Goal: Information Seeking & Learning: Learn about a topic

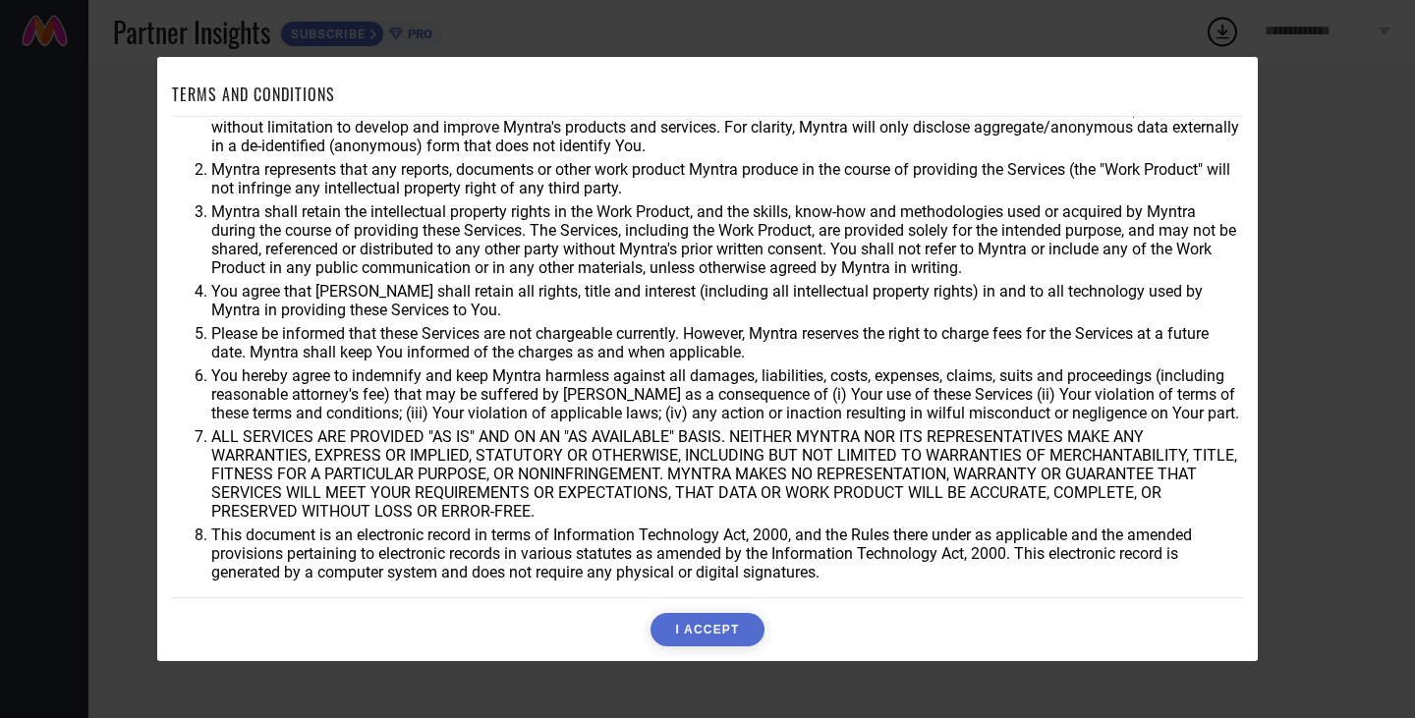
scroll to position [52, 0]
click at [723, 629] on button "I ACCEPT" at bounding box center [706, 629] width 113 height 33
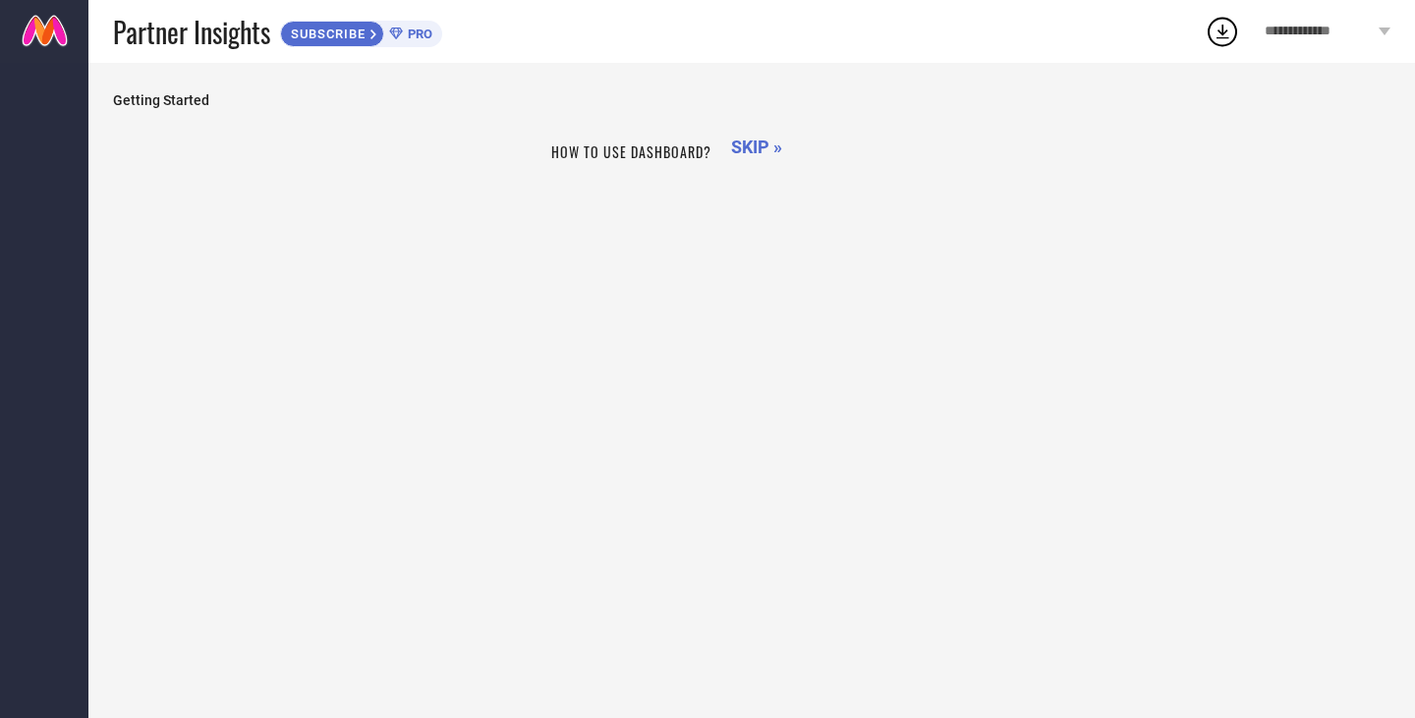
click at [741, 143] on span "SKIP »" at bounding box center [756, 147] width 51 height 21
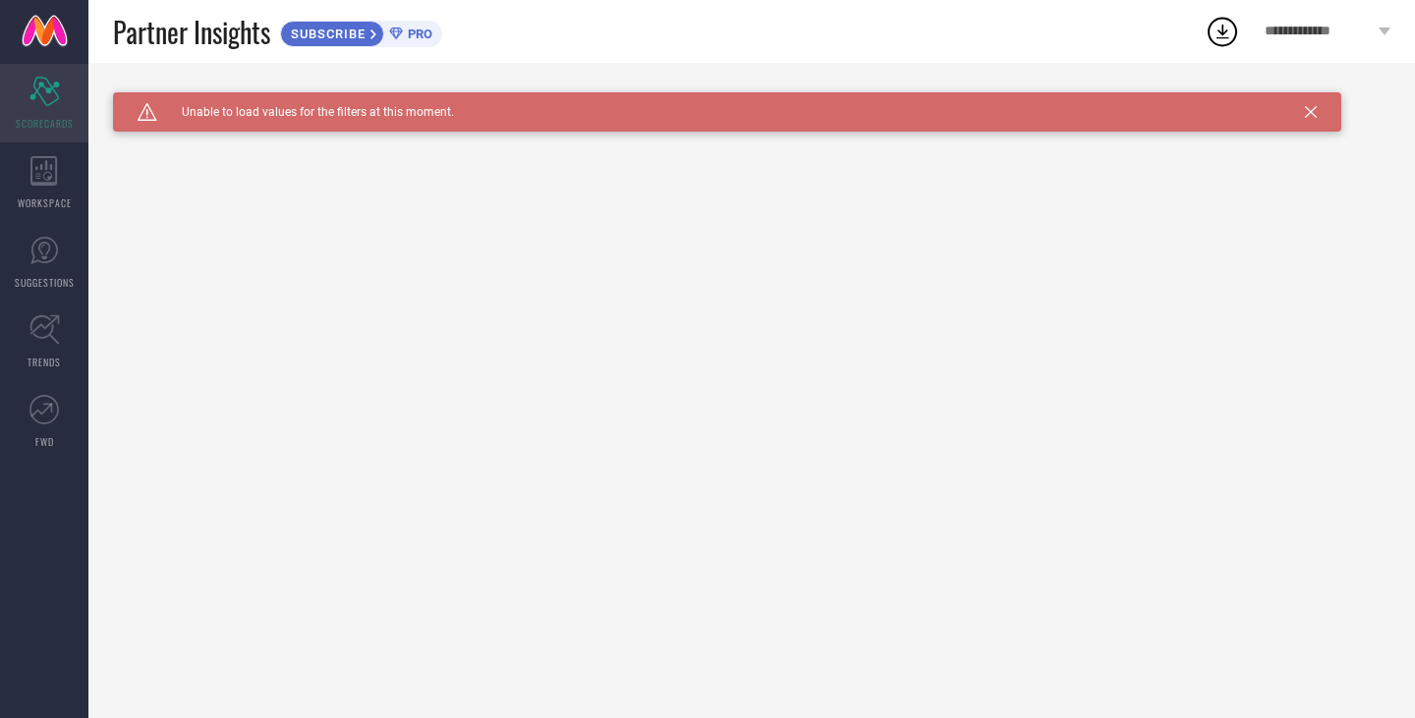
click at [53, 86] on icon at bounding box center [43, 91] width 29 height 29
click at [47, 179] on icon at bounding box center [44, 170] width 28 height 29
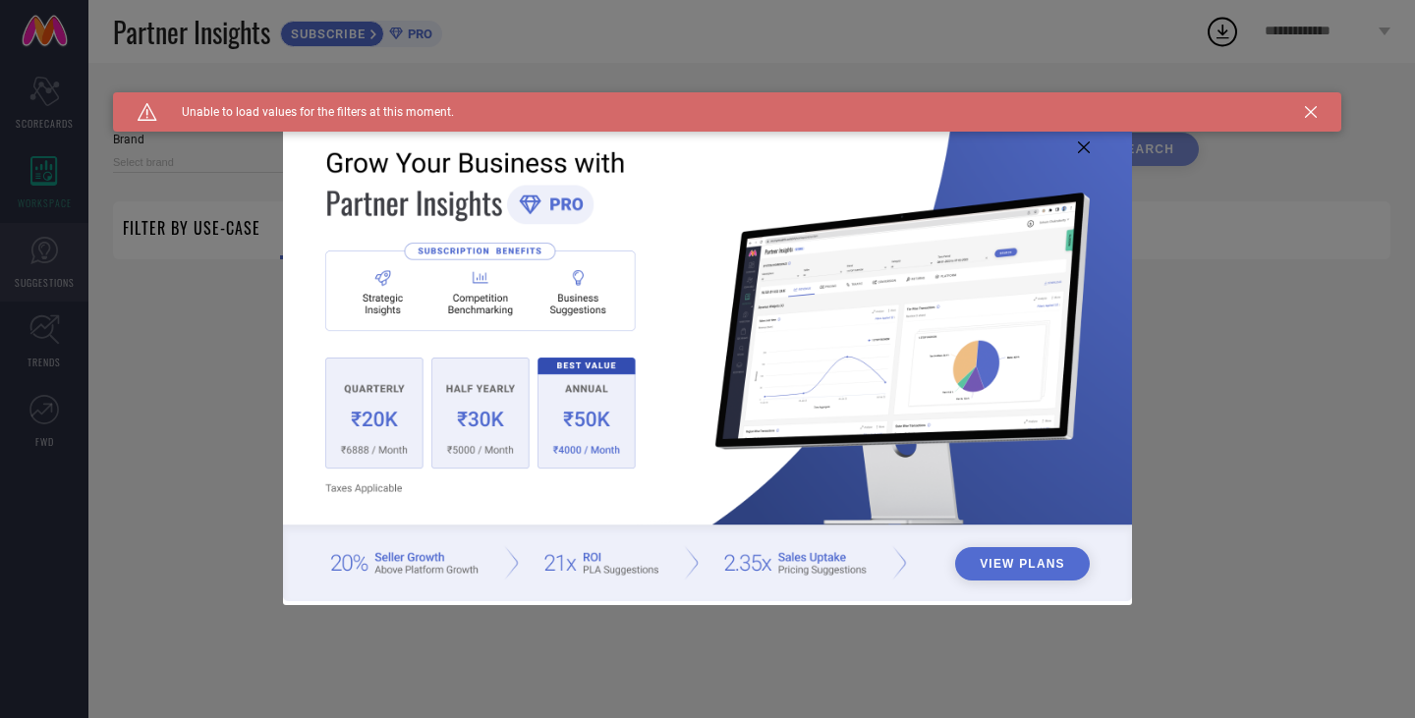
click at [43, 264] on div "View Plans" at bounding box center [707, 359] width 1415 height 718
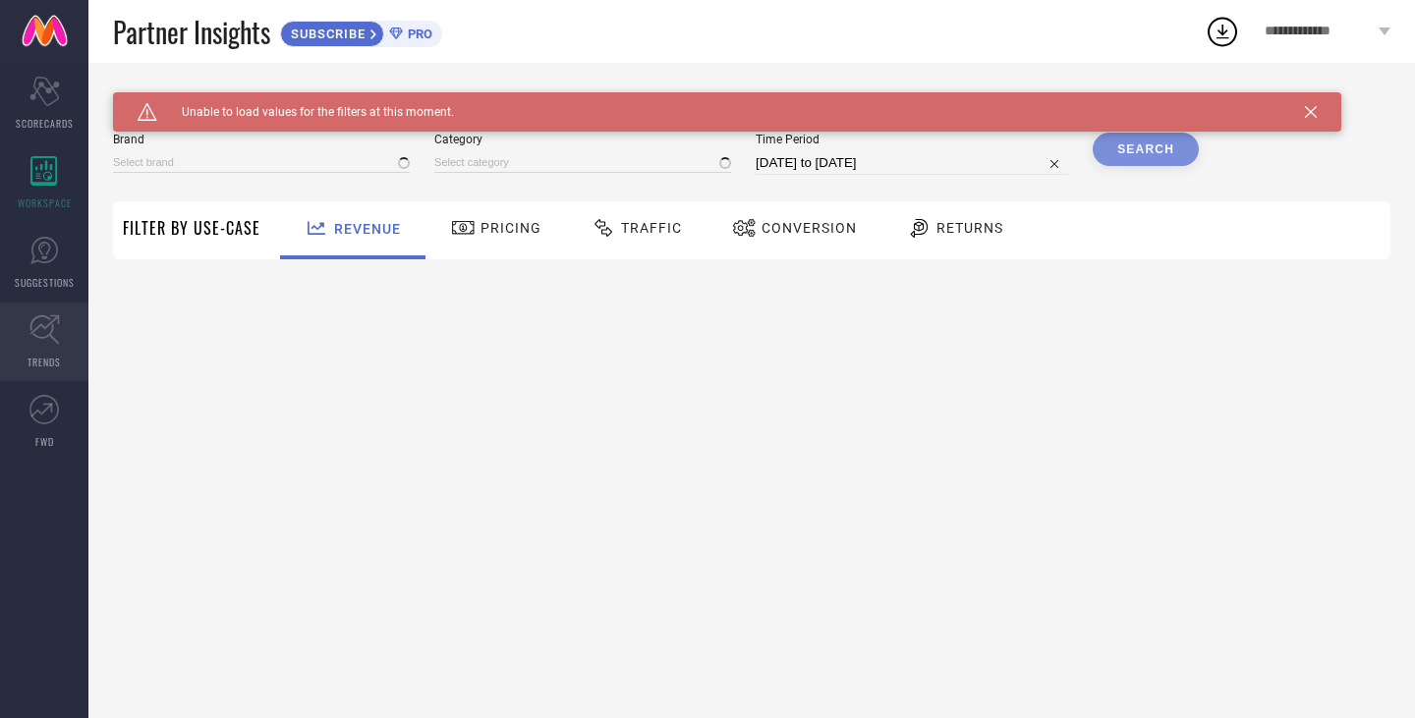
type input "1 STOP FASHION"
type input "All"
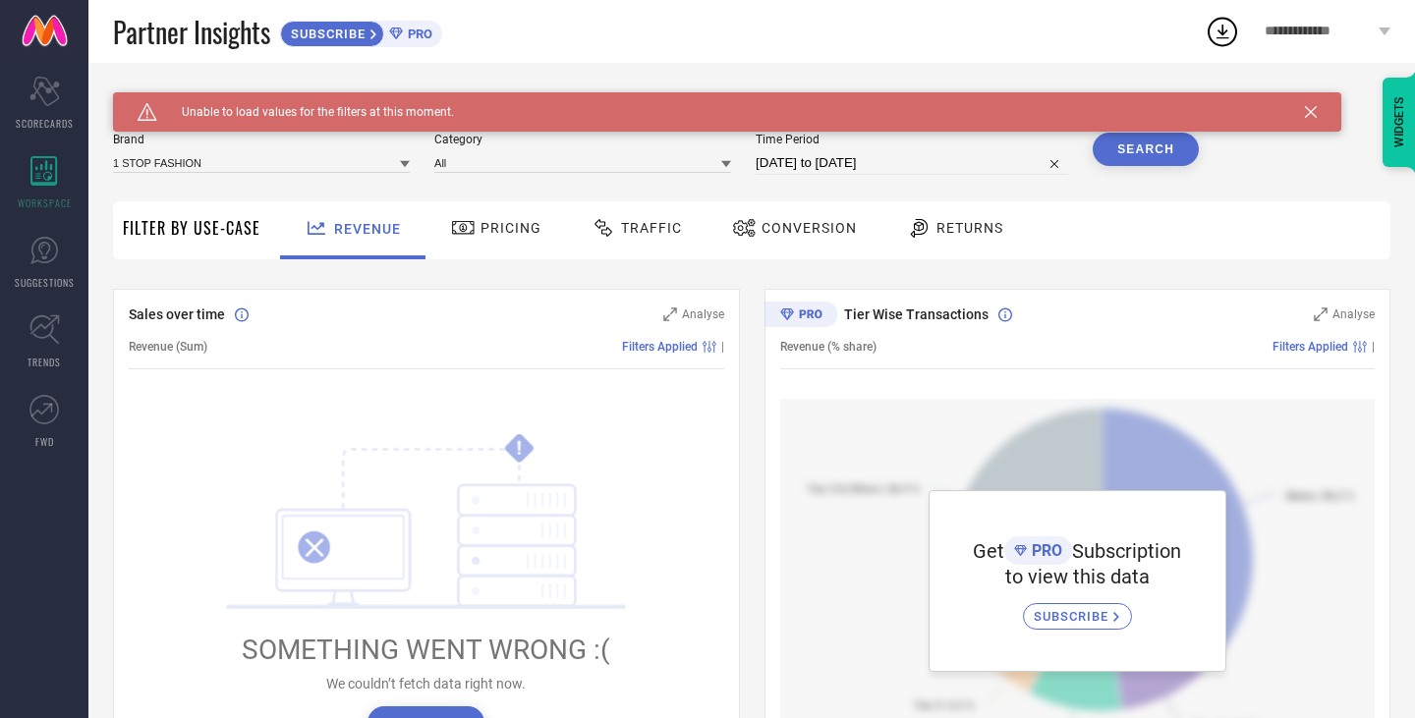
click at [481, 236] on span "Pricing" at bounding box center [510, 228] width 61 height 16
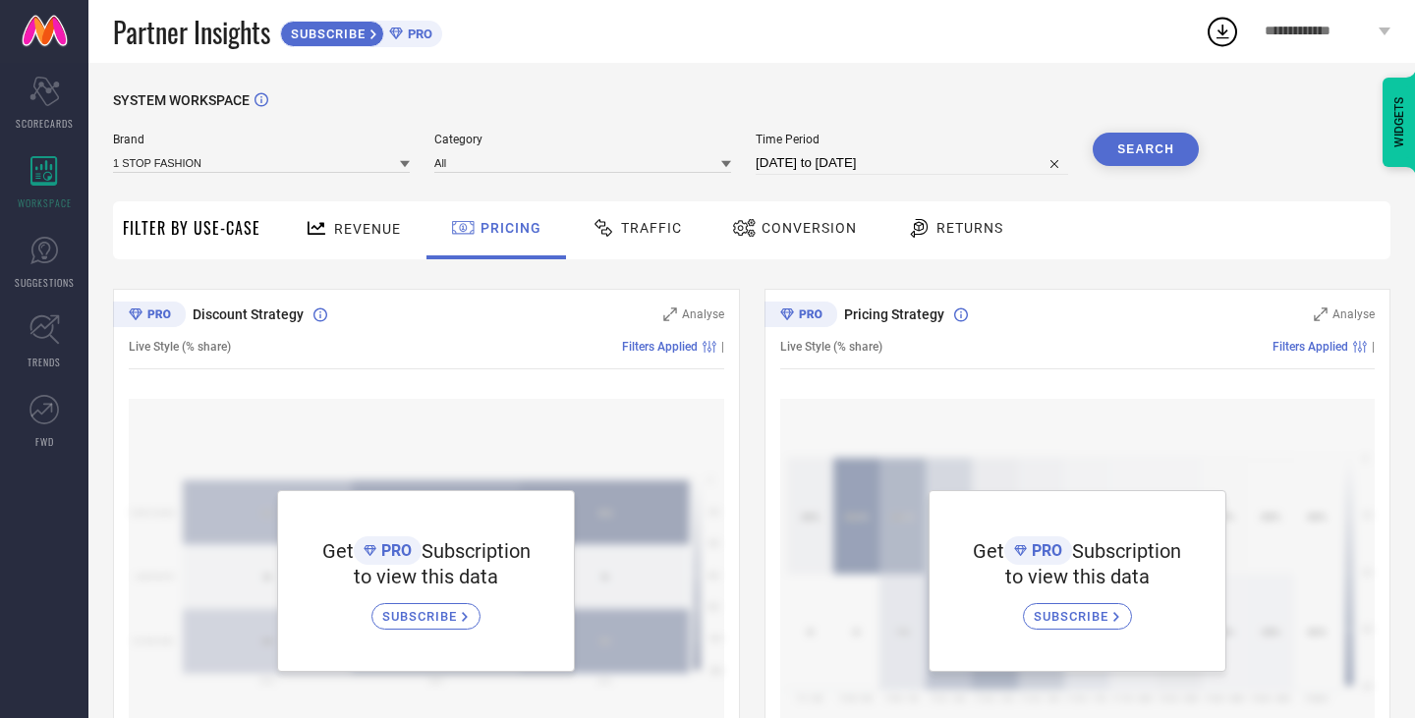
click at [649, 249] on div "Traffic" at bounding box center [637, 230] width 140 height 58
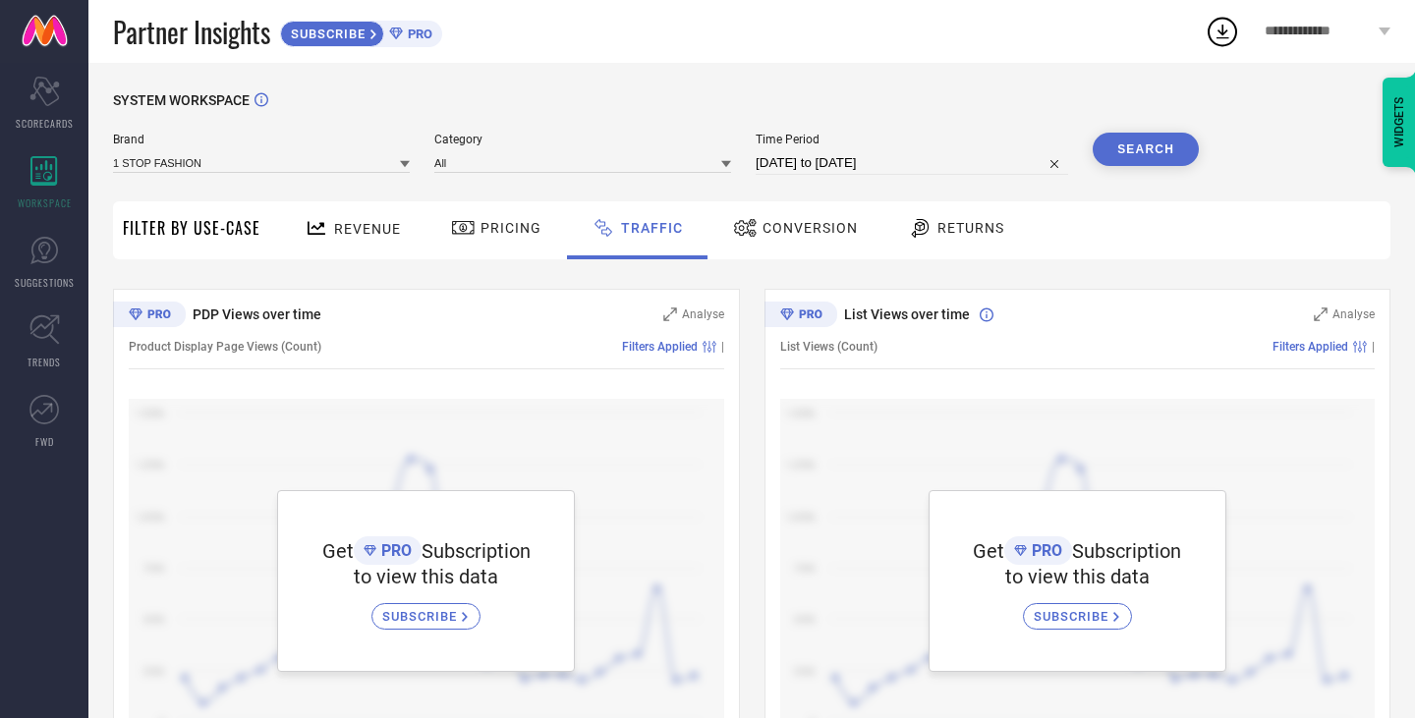
click at [796, 230] on span "Conversion" at bounding box center [809, 228] width 95 height 16
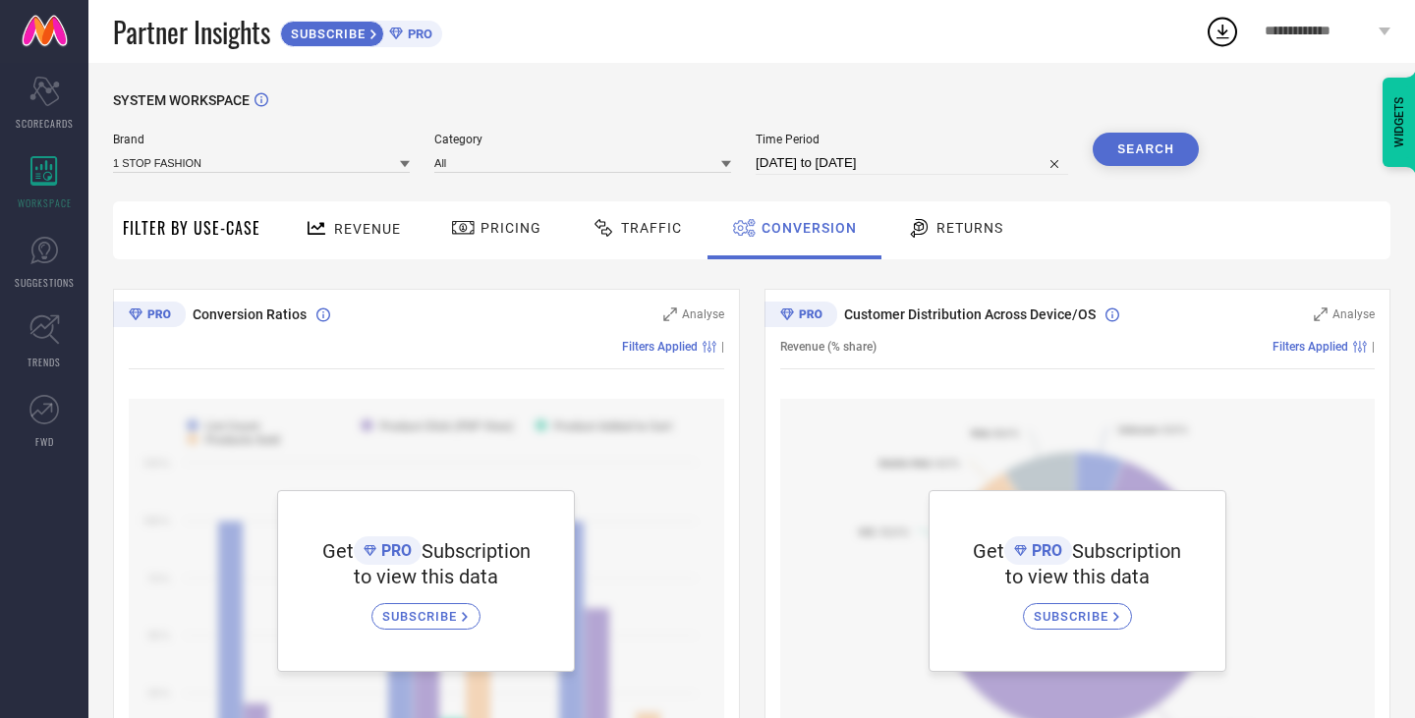
click at [929, 221] on div at bounding box center [921, 228] width 29 height 24
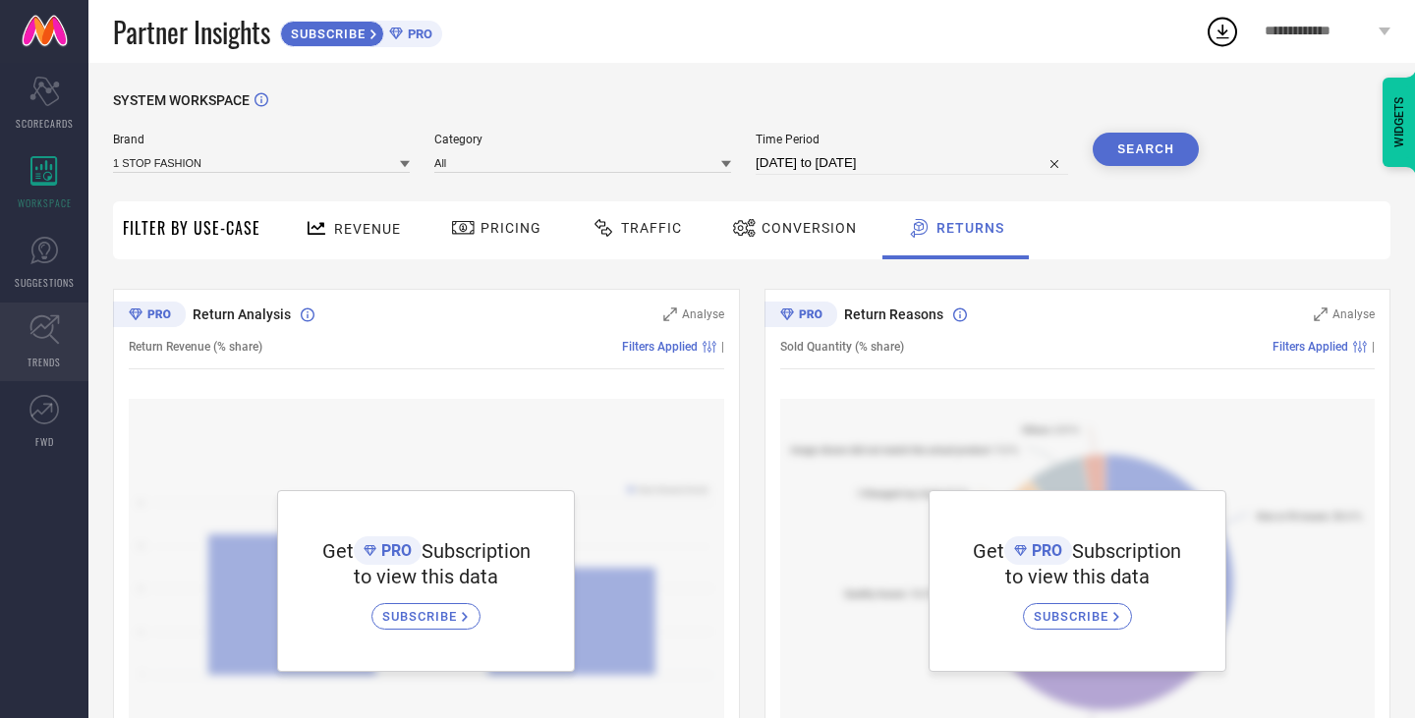
click at [45, 351] on link "TRENDS" at bounding box center [44, 342] width 88 height 79
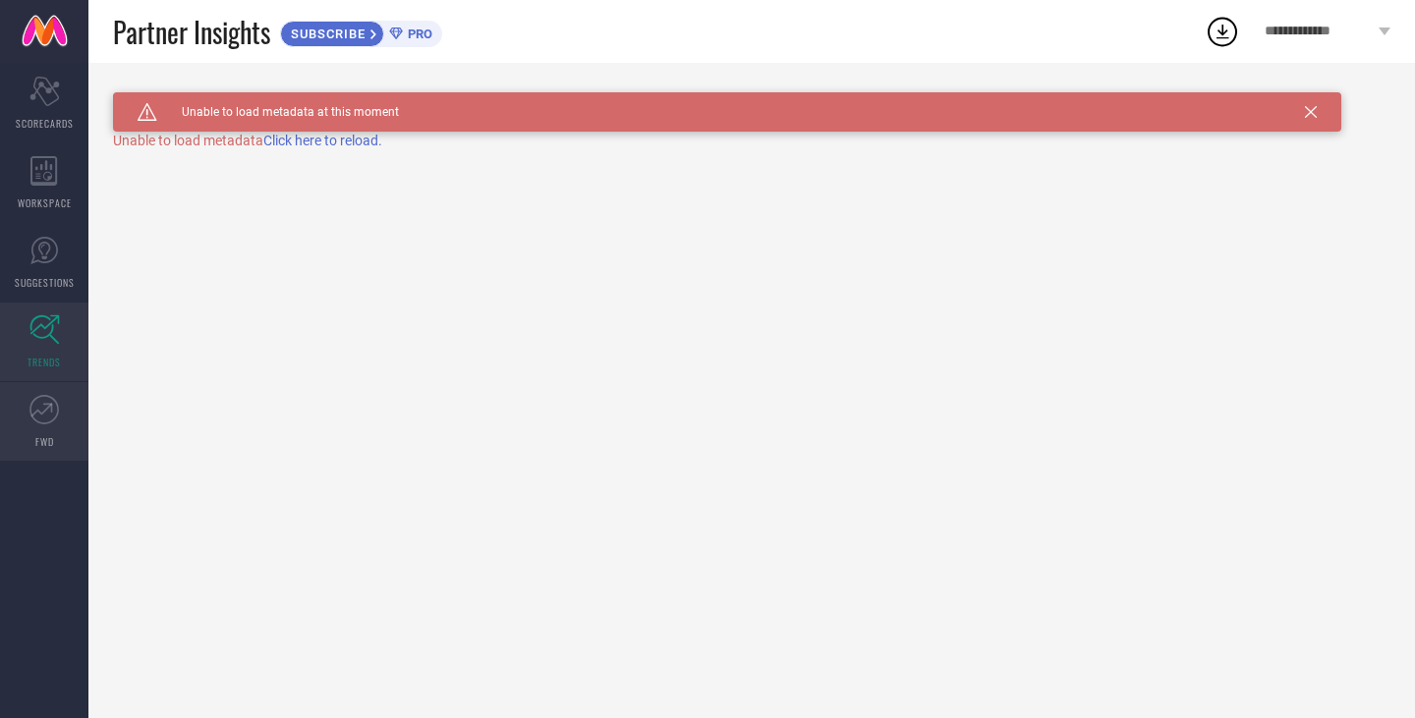
click at [27, 429] on link "FWD" at bounding box center [44, 421] width 88 height 79
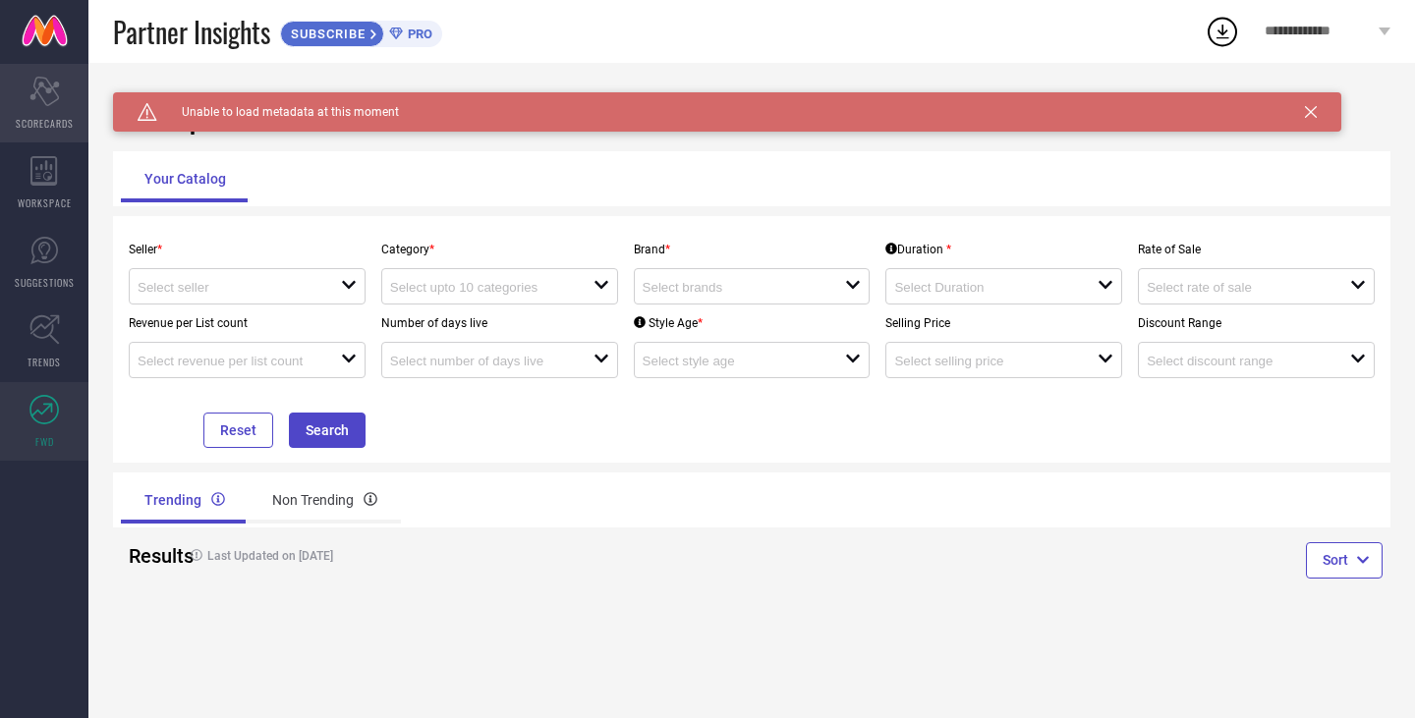
click at [28, 102] on div "Scorecard SCORECARDS" at bounding box center [44, 103] width 88 height 79
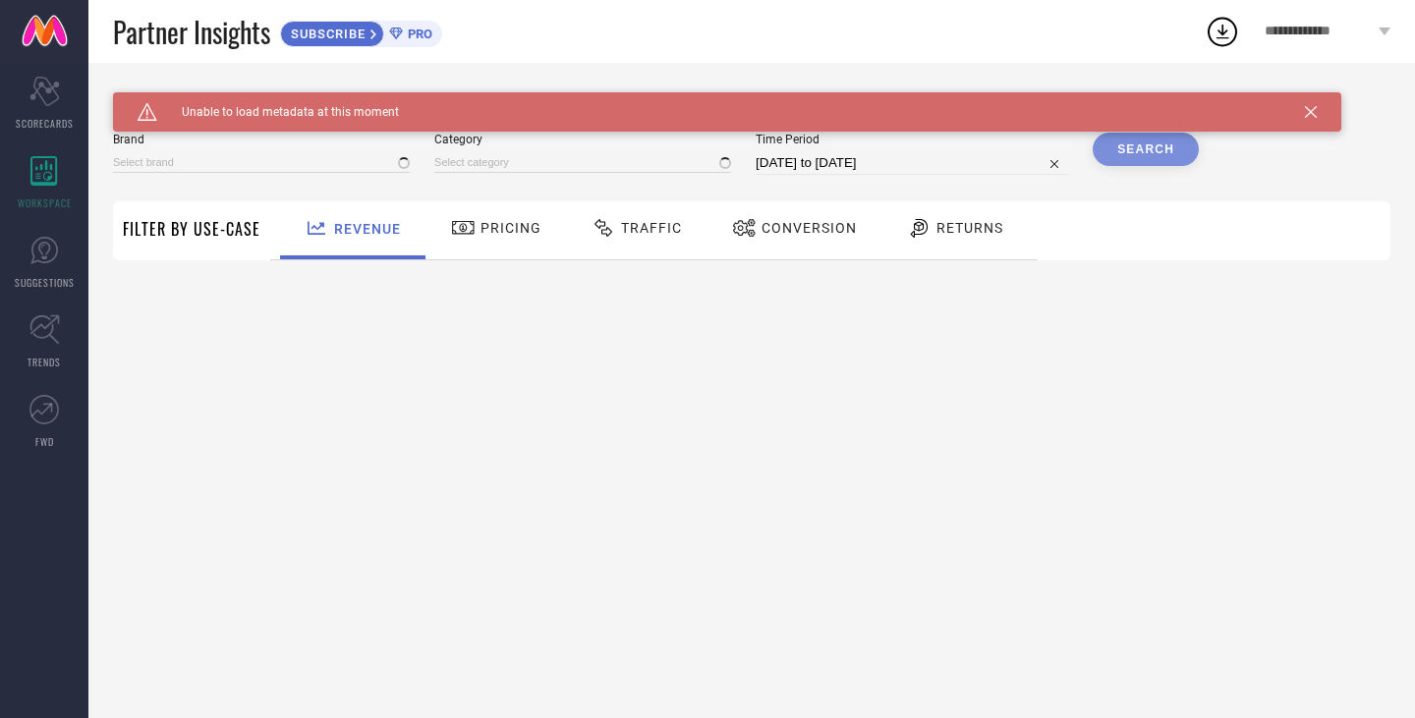
type input "1 STOP FASHION"
type input "All"
